Goal: Transaction & Acquisition: Purchase product/service

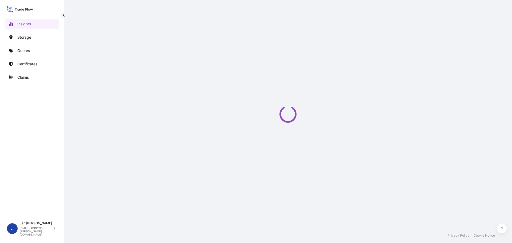
select select "2025"
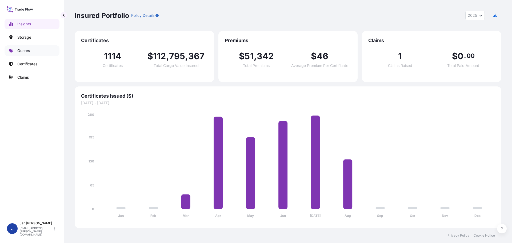
click at [17, 47] on link "Quotes" at bounding box center [32, 50] width 55 height 11
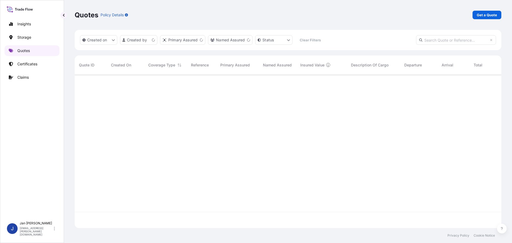
scroll to position [152, 423]
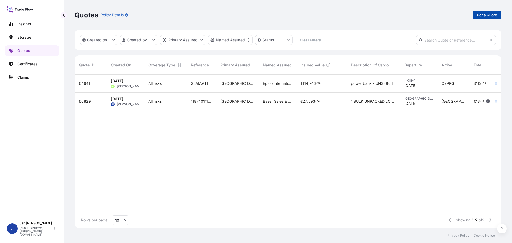
click at [483, 18] on link "Get a Quote" at bounding box center [486, 15] width 29 height 9
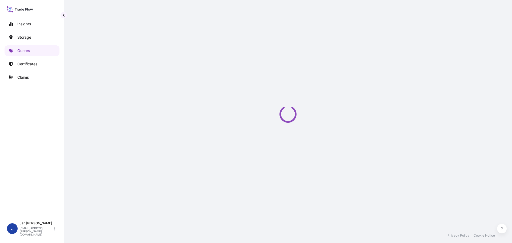
select select "Water"
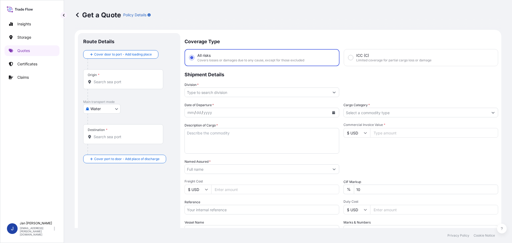
scroll to position [9, 0]
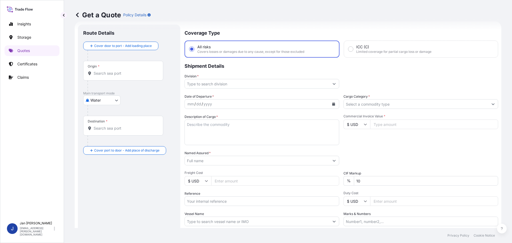
click at [129, 79] on div "Origin *" at bounding box center [123, 71] width 80 height 20
click at [129, 76] on input "Origin *" at bounding box center [125, 73] width 63 height 5
paste input "FOS SUR MER"
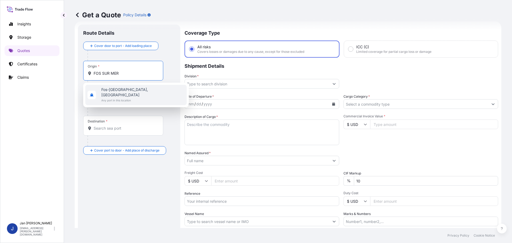
click at [141, 88] on div "Fos-sur-Mer, France Any port in this location" at bounding box center [135, 95] width 101 height 20
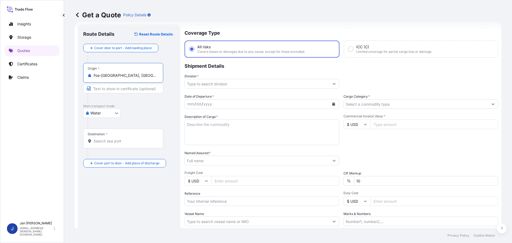
type input "Fos-sur-Mer, France"
click at [127, 144] on div "Destination *" at bounding box center [123, 139] width 80 height 20
click at [127, 144] on input "Destination *" at bounding box center [125, 140] width 63 height 5
paste input "BEJAIA, ALGERIA"
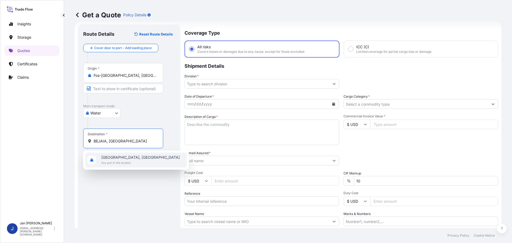
click at [117, 158] on span "Béjaïa, Algeria" at bounding box center [140, 157] width 78 height 5
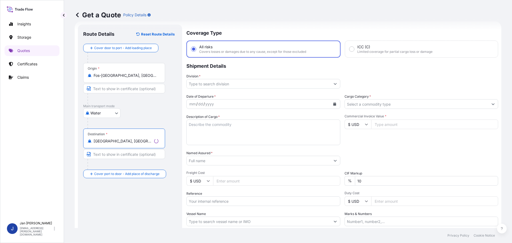
type input "Béjaïa, Algeria"
click at [221, 78] on div "Division *" at bounding box center [262, 81] width 155 height 15
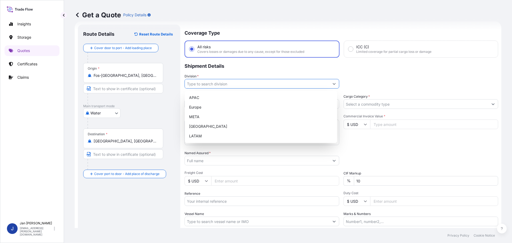
click at [224, 85] on input "Division *" at bounding box center [257, 84] width 145 height 10
click at [225, 103] on div "Europe" at bounding box center [261, 107] width 148 height 10
type input "Europe"
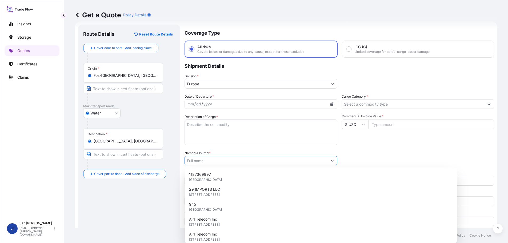
click at [230, 156] on input "Named Assured *" at bounding box center [256, 161] width 143 height 10
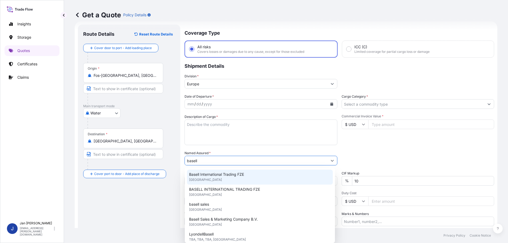
click at [234, 176] on span "Basell International Trading FZE" at bounding box center [216, 174] width 55 height 5
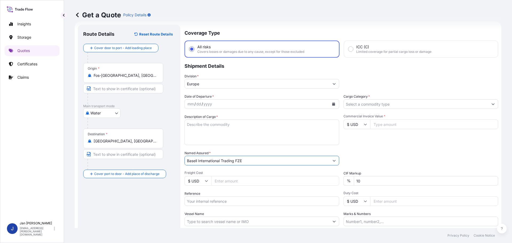
type input "Basell International Trading FZE"
click at [381, 158] on div "Packing Category Type to search a container mode Please select a primary mode o…" at bounding box center [420, 157] width 155 height 15
click at [329, 103] on button "Calendar" at bounding box center [333, 104] width 9 height 9
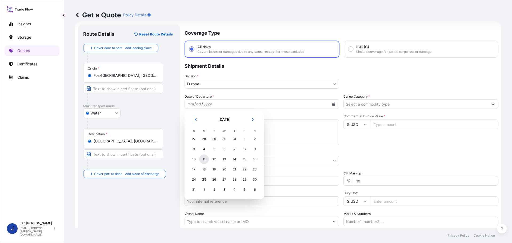
click at [201, 157] on div "11" at bounding box center [204, 159] width 10 height 10
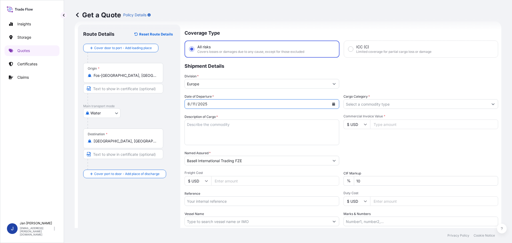
click at [370, 127] on input "Commercial Invoice Value *" at bounding box center [434, 124] width 128 height 10
click at [379, 137] on div "Commercial Invoice Value * $ USD" at bounding box center [420, 129] width 155 height 31
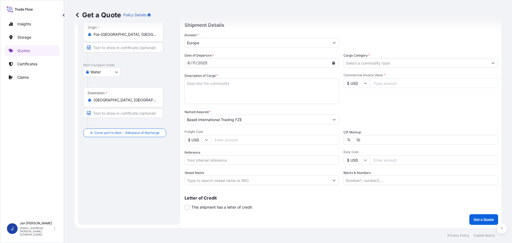
click at [242, 153] on div "Reference" at bounding box center [262, 157] width 155 height 15
click at [248, 159] on input "Reference" at bounding box center [262, 160] width 155 height 10
paste input "1187415637"
type input "1187415637"
click at [247, 181] on input "Vessel Name" at bounding box center [257, 180] width 145 height 10
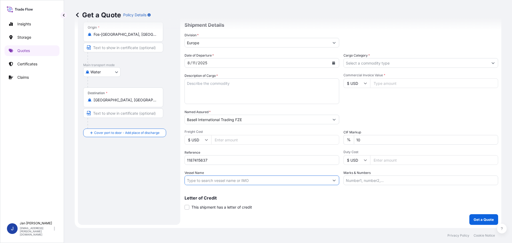
paste input "MSC BANU III"
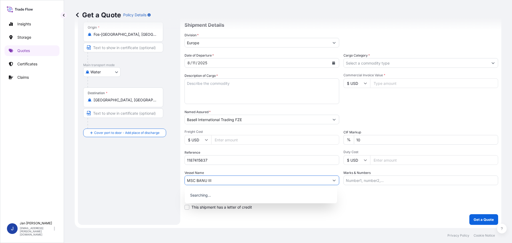
type input "MSC BANU III"
click at [394, 119] on div "Packing Category Type to search a container mode Please select a primary mode o…" at bounding box center [420, 116] width 155 height 15
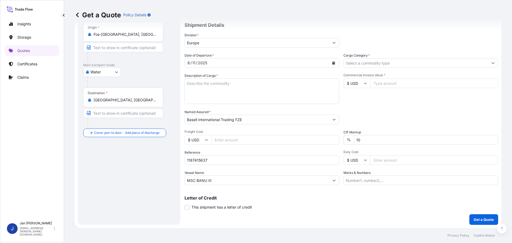
click at [389, 65] on input "Cargo Category *" at bounding box center [416, 63] width 145 height 10
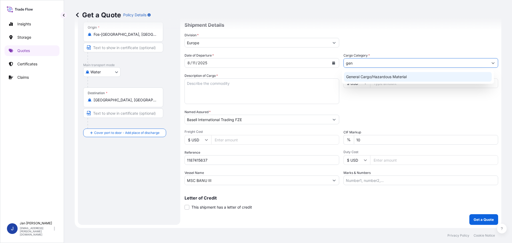
click at [384, 78] on div "General Cargo/Hazardous Material" at bounding box center [418, 77] width 148 height 10
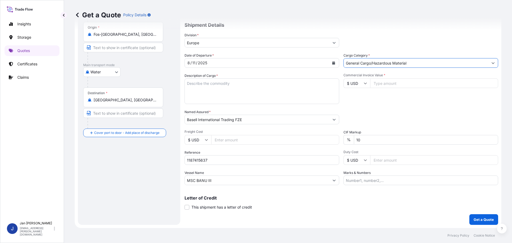
type input "General Cargo/Hazardous Material"
click at [402, 116] on div "Packing Category Type to search a container mode Please select a primary mode o…" at bounding box center [420, 116] width 155 height 15
click at [222, 164] on input "1187415637" at bounding box center [262, 160] width 155 height 10
paste input "5013170025 / 5013156498 / 304231705"
type input "1187415637 / 5013170025 / 5013156498 / 304231705"
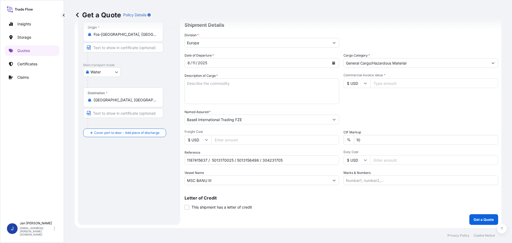
click at [211, 72] on div "Date of Departure * 8 / 11 / 2025 Cargo Category * General Cargo/Hazardous Mate…" at bounding box center [342, 119] width 314 height 132
click at [210, 88] on textarea "Description of Cargo *" at bounding box center [262, 91] width 155 height 26
paste textarea "POLYETHYLENE 7920 BAGS LOADED ONTO 144 PALLETS LOADED INTO 8 40' HIGH CUBE CONT…"
type textarea "POLYETHYLENE 7920 BAGS LOADED ONTO 144 PALLETS LOADED INTO 8 40' HIGH CUBE CONT…"
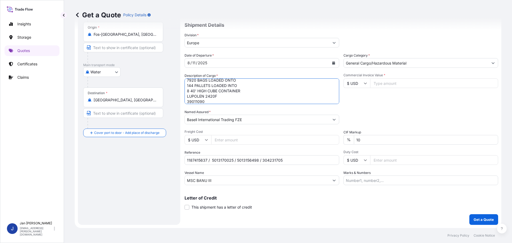
click at [356, 184] on input "Marks & Numbers" at bounding box center [420, 180] width 155 height 10
paste input "NIF CODE: 000006018346385"
type input "NIF CODE: 000006018346385"
click at [348, 196] on p "Letter of Credit" at bounding box center [342, 198] width 314 height 4
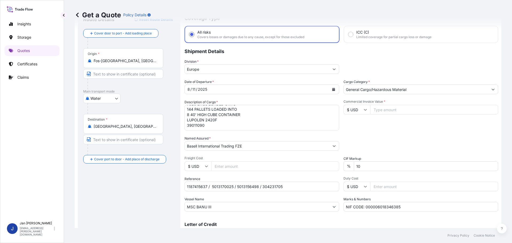
scroll to position [50, 0]
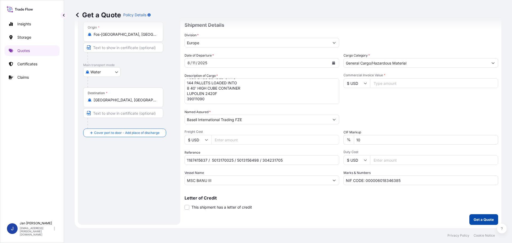
click at [487, 224] on button "Get a Quote" at bounding box center [483, 219] width 29 height 11
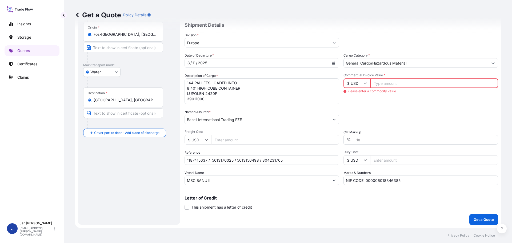
click at [423, 86] on input "Commercial Invoice Value *" at bounding box center [434, 83] width 128 height 10
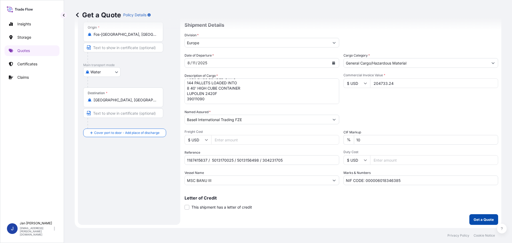
type input "204733.24"
click at [477, 213] on div "Coverage Type All risks Covers losses or damages due to any cause, except for t…" at bounding box center [342, 103] width 314 height 241
click at [480, 218] on p "Get a Quote" at bounding box center [484, 219] width 20 height 5
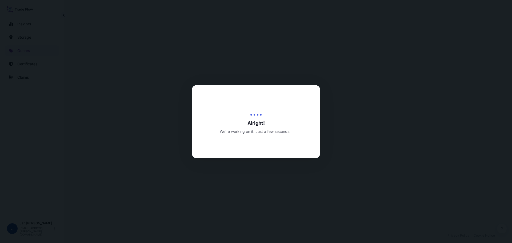
select select "Water"
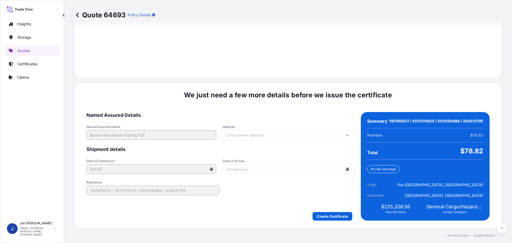
scroll to position [757, 0]
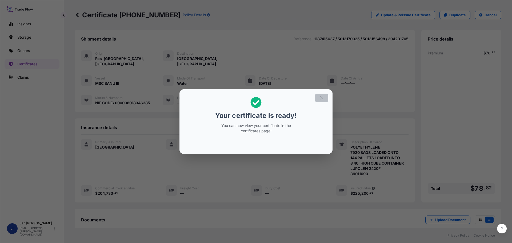
click at [320, 99] on icon "button" at bounding box center [321, 97] width 5 height 5
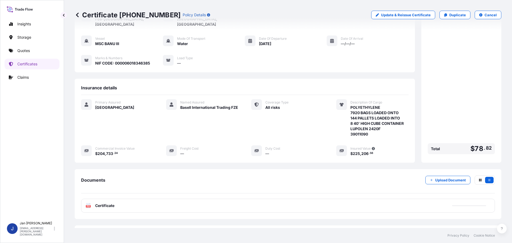
scroll to position [59, 0]
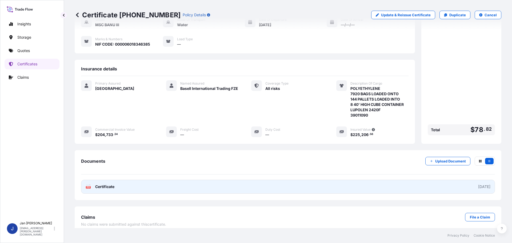
click at [102, 184] on span "Certificate" at bounding box center [104, 186] width 19 height 5
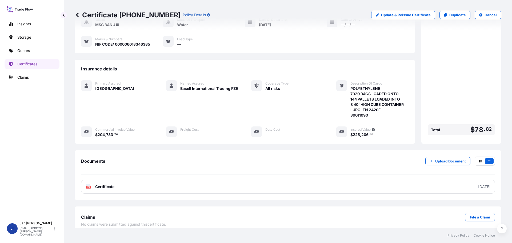
scroll to position [0, 0]
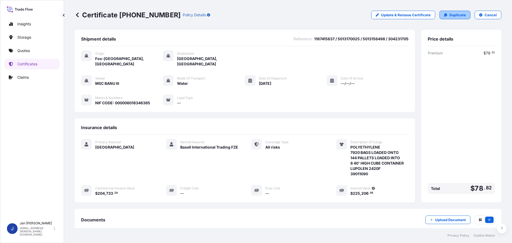
click at [455, 11] on link "Duplicate" at bounding box center [454, 15] width 31 height 9
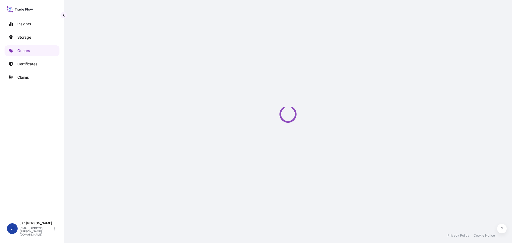
scroll to position [9, 0]
select select "Water"
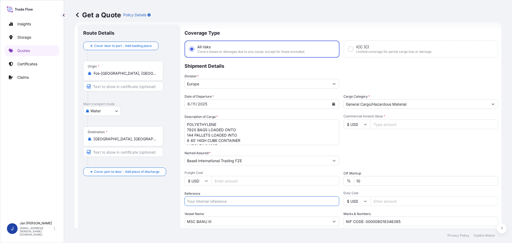
click at [264, 201] on input "Reference" at bounding box center [262, 201] width 155 height 10
paste input "1187422732"
type input "1187422732"
click at [265, 189] on div "Date of Departure * 8 / 11 / 2025 Cargo Category * General Cargo/Hazardous Mate…" at bounding box center [342, 160] width 314 height 132
click at [205, 219] on input "MSC BANU III" at bounding box center [257, 222] width 145 height 10
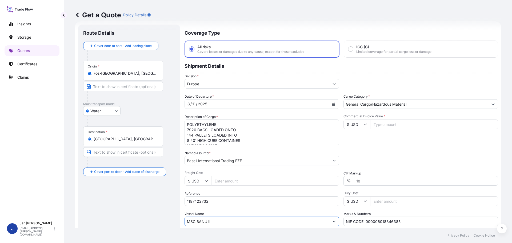
click at [205, 219] on input "MSC BANU III" at bounding box center [257, 222] width 145 height 10
type input "MSC IRA II"
click at [257, 211] on div "Date of Departure * 8 / 11 / 2025 Cargo Category * General Cargo/Hazardous Mate…" at bounding box center [342, 160] width 314 height 132
click at [239, 124] on textarea "POLYETHYLENE 7920 BAGS LOADED ONTO 144 PALLETS LOADED INTO 8 40' HIGH CUBE CONT…" at bounding box center [262, 132] width 155 height 26
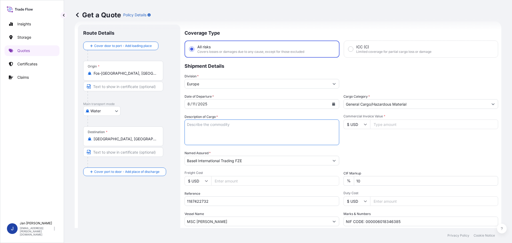
click at [407, 71] on p "Shipment Details" at bounding box center [342, 66] width 314 height 16
click at [412, 121] on input "Commercial Invoice Value *" at bounding box center [434, 124] width 128 height 10
type input "102366.62"
click at [406, 152] on div "Packing Category Type to search a container mode Please select a primary mode o…" at bounding box center [420, 157] width 155 height 15
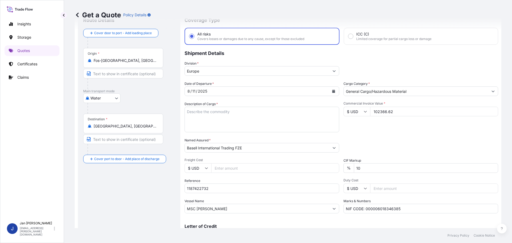
scroll to position [0, 0]
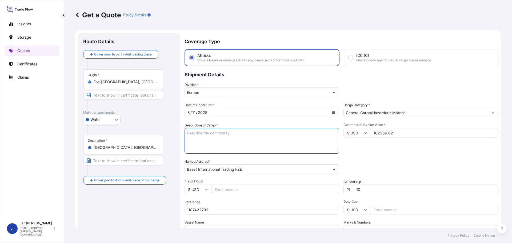
click at [268, 138] on textarea "POLYETHYLENE 7920 BAGS LOADED ONTO 144 PALLETS LOADED INTO 8 40' HIGH CUBE CONT…" at bounding box center [262, 141] width 155 height 26
paste textarea "POLYETHYLENE 3960 BAGS LOADED ONTO 72 PALLETS LOADED INTO 4 40' HIGH CUBE CONTA…"
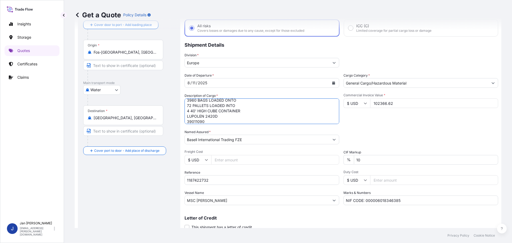
scroll to position [50, 0]
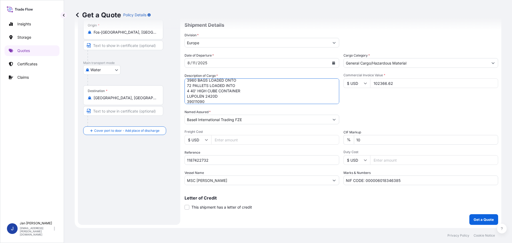
type textarea "POLYETHYLENE 3960 BAGS LOADED ONTO 72 PALLETS LOADED INTO 4 40' HIGH CUBE CONTA…"
click at [354, 180] on input "NIF CODE: 000006018346385" at bounding box center [420, 180] width 155 height 10
paste input "POLYETHYLENE 3960 BAGS LOADED ONTO 72 PALLETS LOADED INTO 4 40' HIGH CUBE CONTA…"
type input "POLYETHYLENE 3960 BAGS LOADED ONTO 72 PALLETS LOADED INTO 4 40' HIGH CUBE CONTA…"
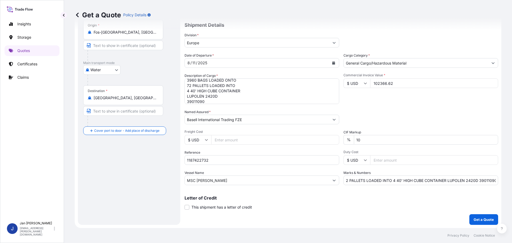
scroll to position [0, 0]
click at [368, 176] on input "POLYETHYLENE 3960 BAGS LOADED ONTO 72 PALLETS LOADED INTO 4 40' HIGH CUBE CONTA…" at bounding box center [420, 180] width 155 height 10
click at [340, 213] on div "Coverage Type All risks Covers losses or damages due to any cause, except for t…" at bounding box center [342, 103] width 314 height 241
click at [483, 223] on button "Get a Quote" at bounding box center [483, 219] width 29 height 11
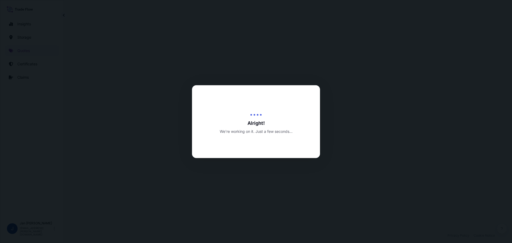
select select "Water"
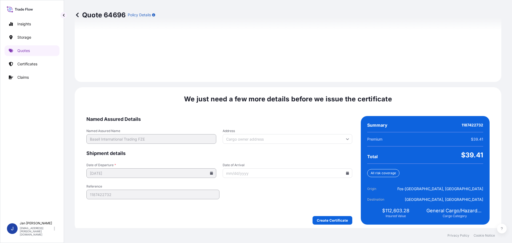
scroll to position [746, 0]
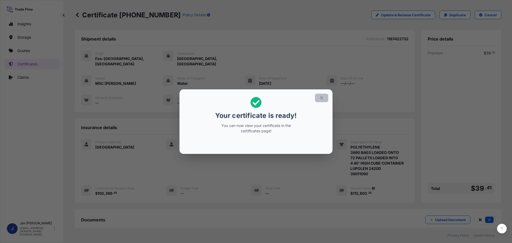
click at [321, 101] on button "button" at bounding box center [321, 98] width 13 height 9
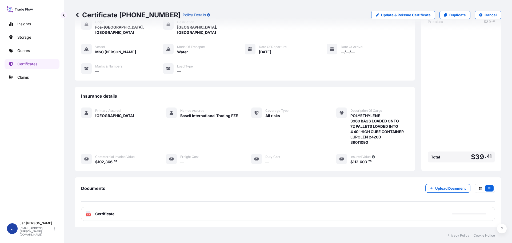
scroll to position [59, 0]
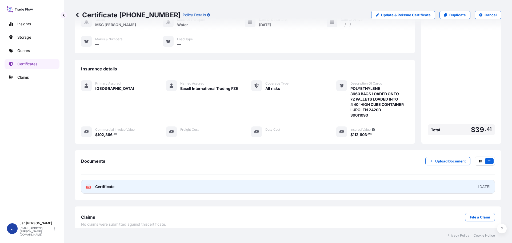
click at [103, 184] on span "Certificate" at bounding box center [104, 186] width 19 height 5
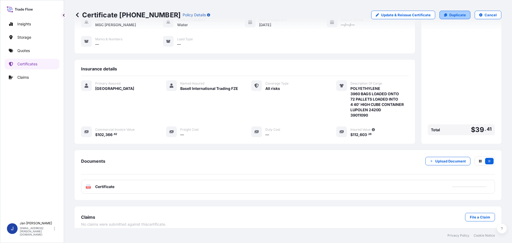
click at [442, 12] on link "Duplicate" at bounding box center [454, 15] width 31 height 9
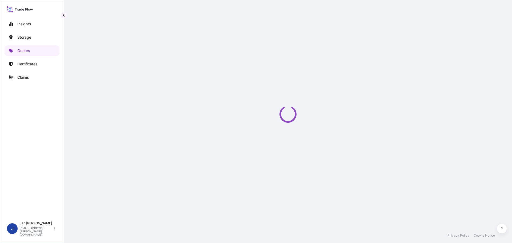
select select "Water"
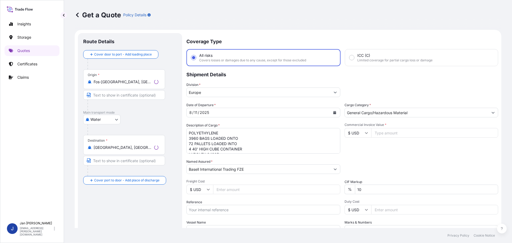
scroll to position [9, 0]
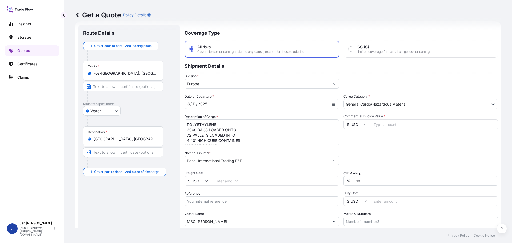
click at [242, 201] on input "Reference" at bounding box center [262, 201] width 155 height 10
paste input "1187421407"
type input "1187421407"
click at [248, 136] on textarea "POLYETHYLENE 3960 BAGS LOADED ONTO 72 PALLETS LOADED INTO 4 40' HIGH CUBE CONTA…" at bounding box center [262, 132] width 155 height 26
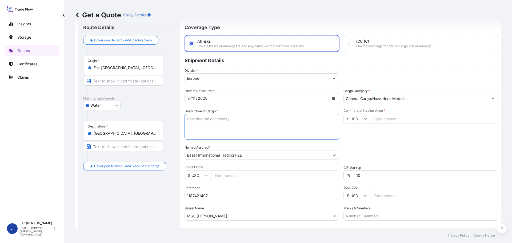
scroll to position [0, 0]
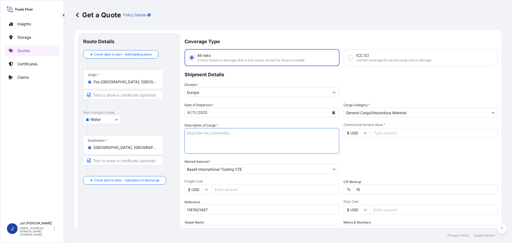
click at [332, 113] on icon "Calendar" at bounding box center [333, 112] width 3 height 3
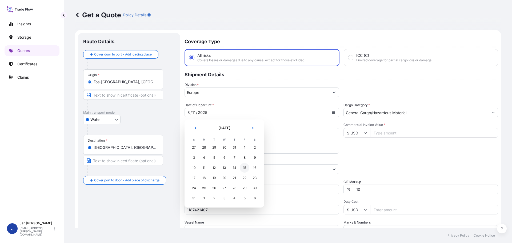
click at [247, 169] on div "15" at bounding box center [245, 168] width 10 height 10
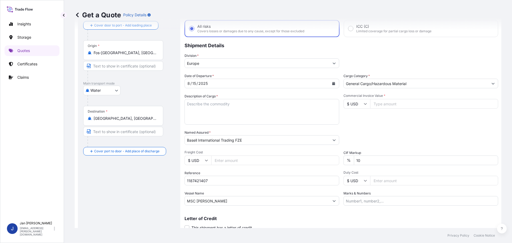
scroll to position [50, 0]
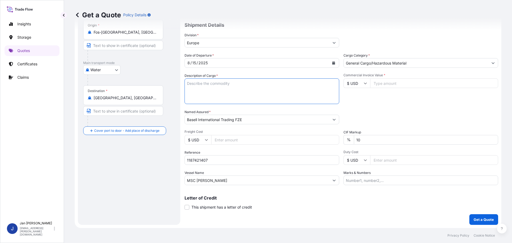
click at [222, 87] on textarea "POLYETHYLENE 3960 BAGS LOADED ONTO 72 PALLETS LOADED INTO 4 40' HIGH CUBE CONTA…" at bounding box center [262, 91] width 155 height 26
paste textarea "POLYETHYLENE 7920 BAGS LOADED ONTO 144 PALLETS LOADED INTO 8 40' HIGH CUBE CONT…"
type textarea "POLYETHYLENE 7920 BAGS LOADED ONTO 144 PALLETS LOADED INTO 8 40' HIGH CUBE CONT…"
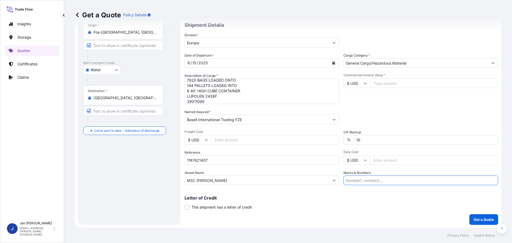
click at [355, 181] on input "Marks & Numbers" at bounding box center [420, 180] width 155 height 10
paste input "NIF 000006018346385"
type input "NIF 000006018346385"
click at [381, 160] on input "Duty Cost" at bounding box center [434, 160] width 128 height 10
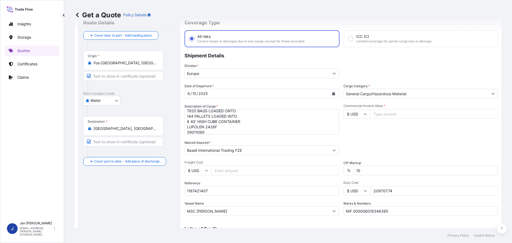
scroll to position [0, 0]
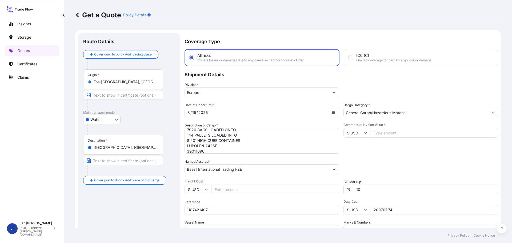
type input "209707.74"
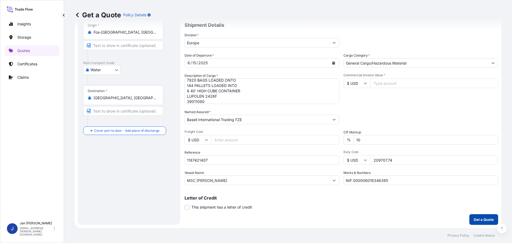
click at [485, 220] on p "Get a Quote" at bounding box center [484, 219] width 20 height 5
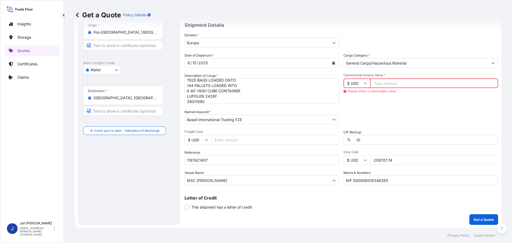
click at [400, 159] on input "209707.74" at bounding box center [434, 160] width 128 height 10
click at [403, 85] on input "Commercial Invoice Value *" at bounding box center [434, 83] width 128 height 10
paste input "209707.74"
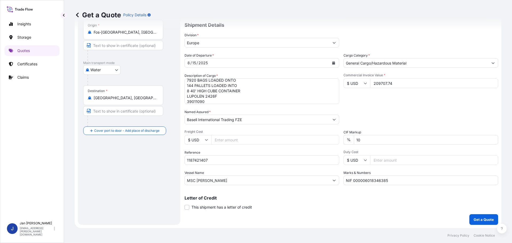
type input "209707.74"
drag, startPoint x: 428, startPoint y: 117, endPoint x: 426, endPoint y: 142, distance: 24.9
click at [428, 118] on div "Packing Category Type to search a container mode Please select a primary mode o…" at bounding box center [420, 116] width 155 height 15
click at [482, 220] on p "Get a Quote" at bounding box center [484, 219] width 20 height 5
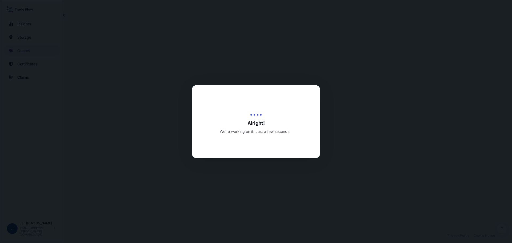
select select "Water"
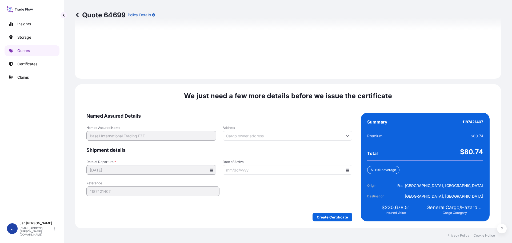
scroll to position [746, 0]
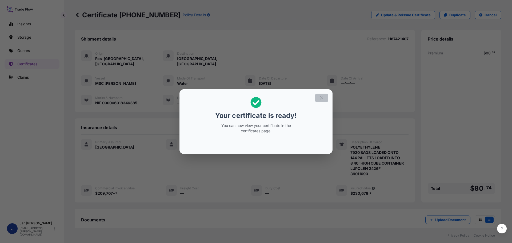
click at [319, 100] on button "button" at bounding box center [321, 98] width 13 height 9
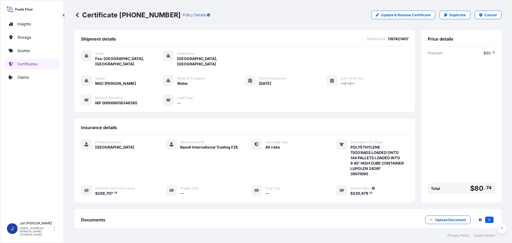
scroll to position [59, 0]
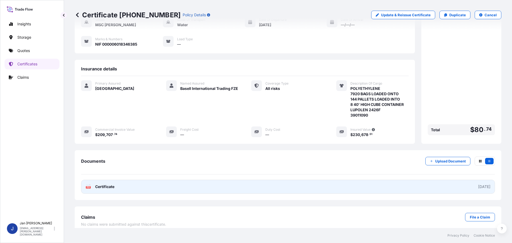
click at [97, 184] on link "PDF Certificate 2025-08-25" at bounding box center [288, 187] width 414 height 14
